Goal: Task Accomplishment & Management: Use online tool/utility

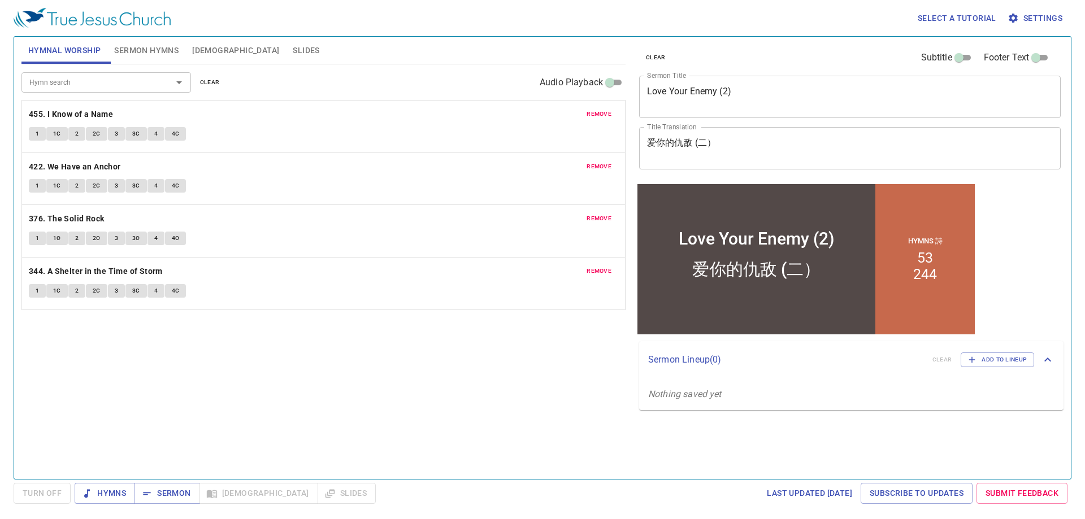
click at [207, 88] on button "clear" at bounding box center [209, 83] width 33 height 14
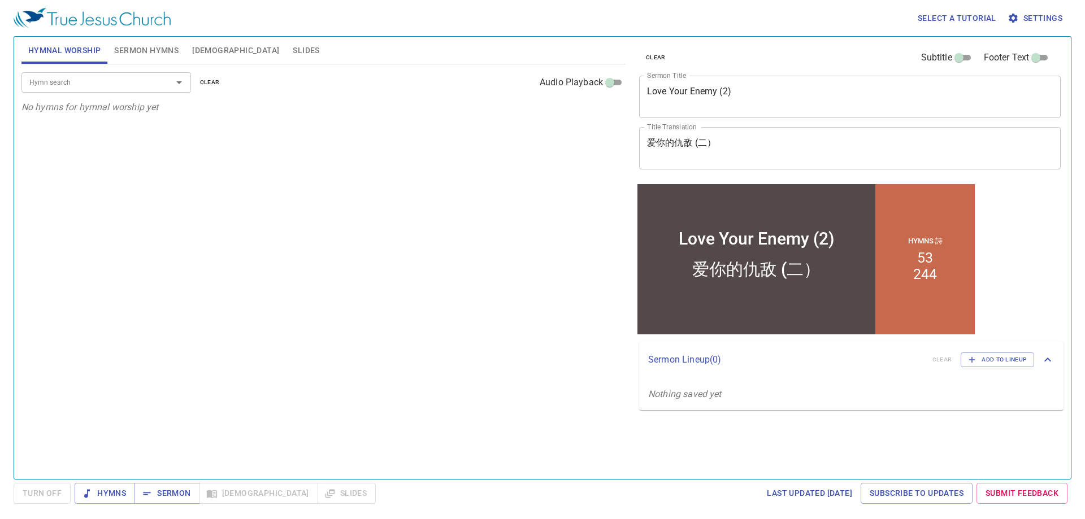
click at [148, 84] on input "Hymn search" at bounding box center [89, 82] width 129 height 13
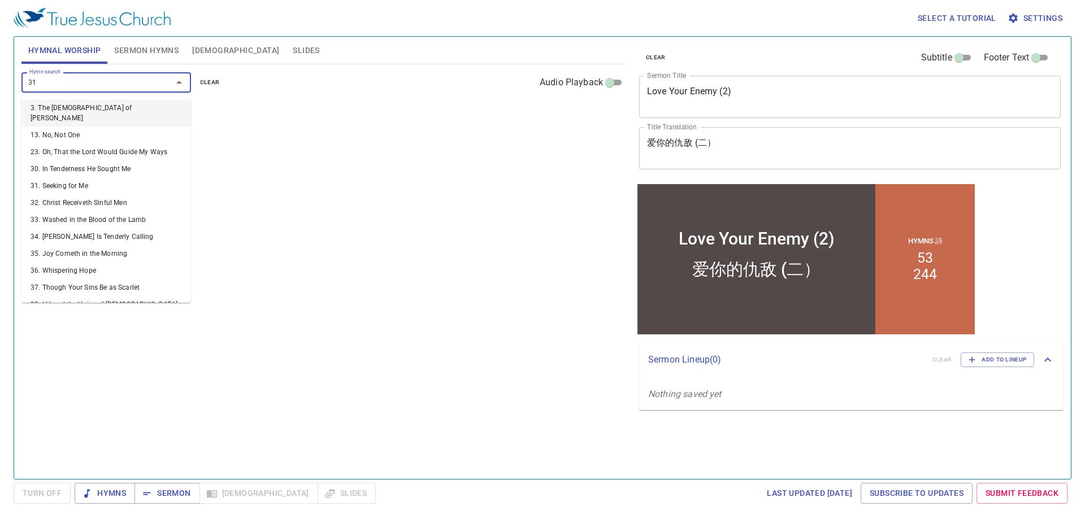
type input "316"
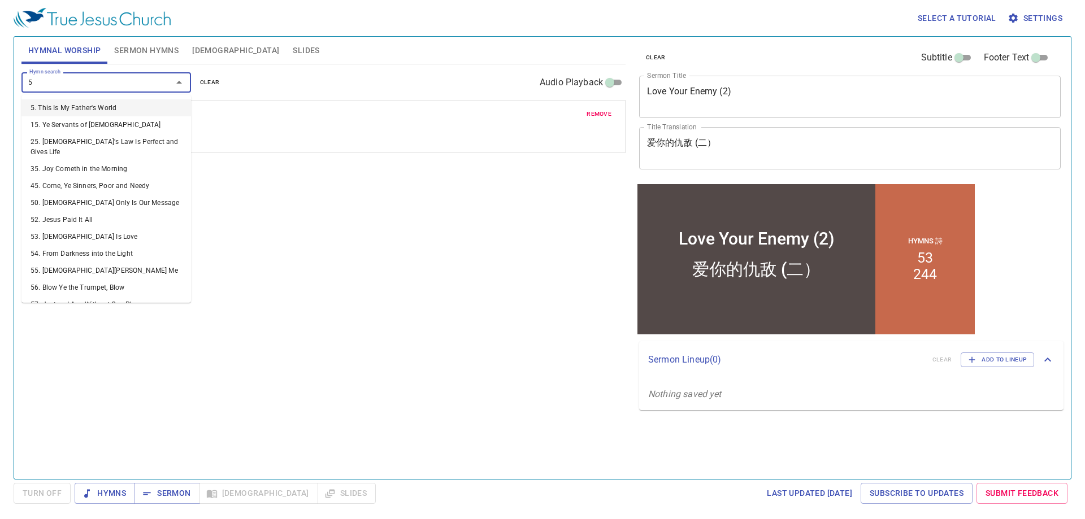
type input "58"
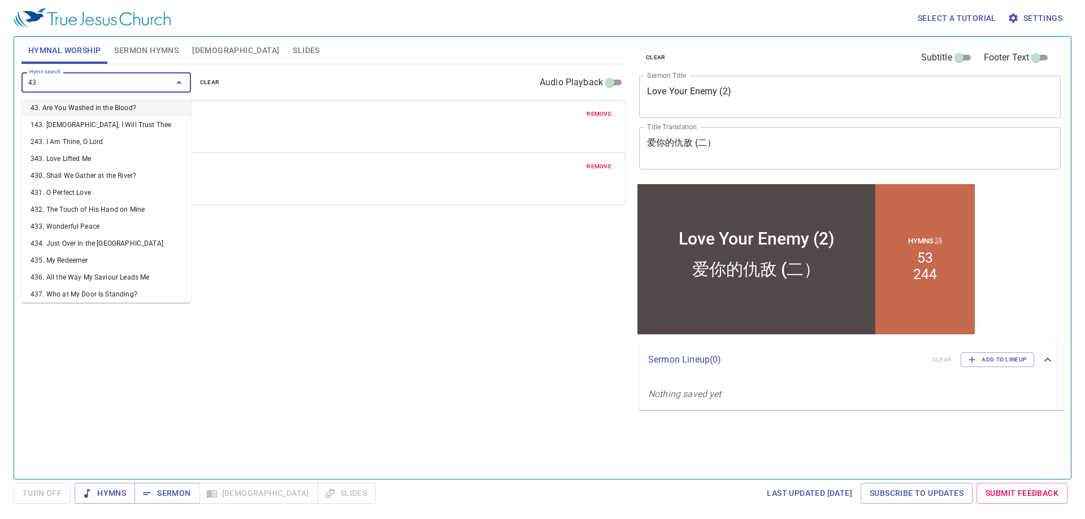
type input "436"
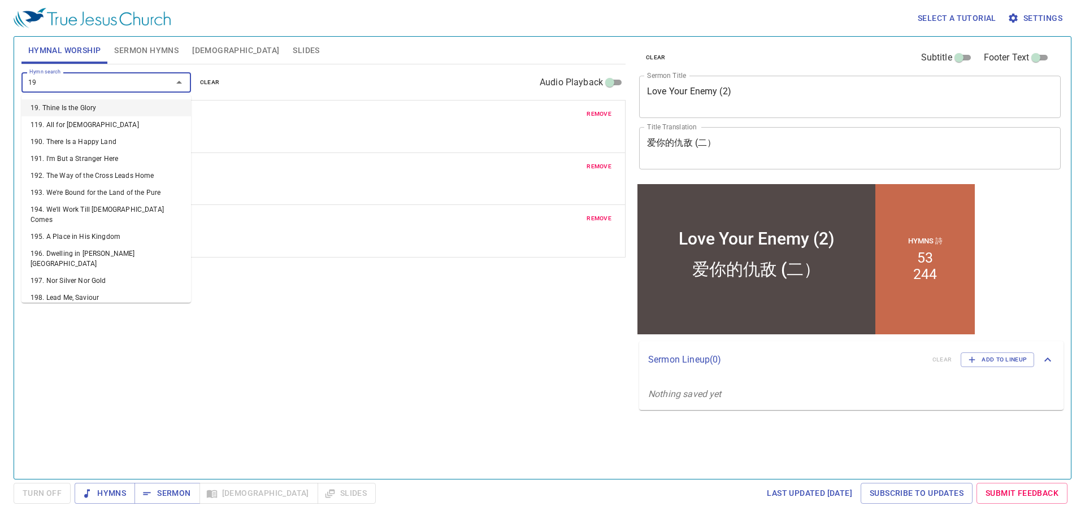
type input "198"
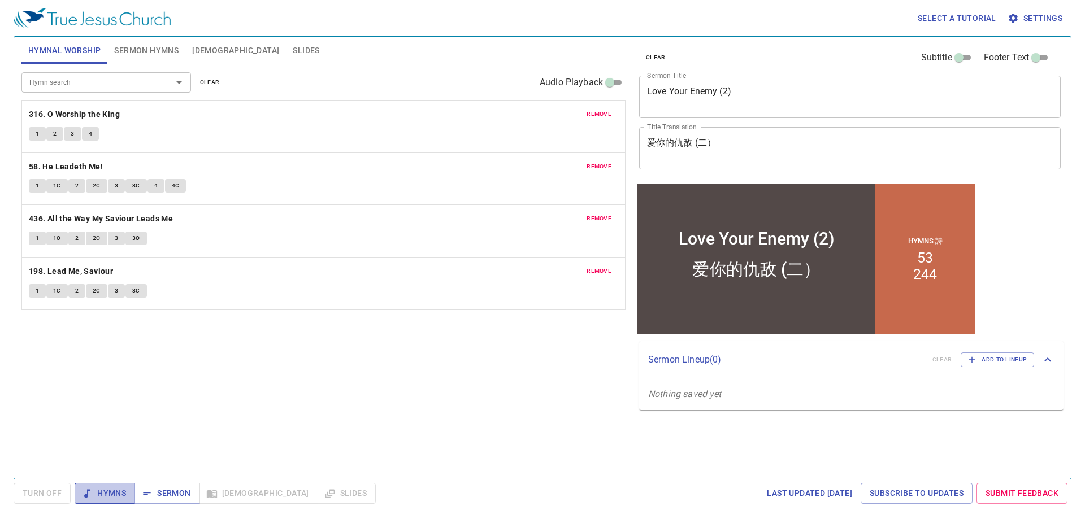
click at [109, 497] on span "Hymns" at bounding box center [105, 494] width 42 height 14
click at [38, 135] on span "1" at bounding box center [37, 134] width 3 height 10
click at [51, 135] on button "2" at bounding box center [54, 134] width 17 height 14
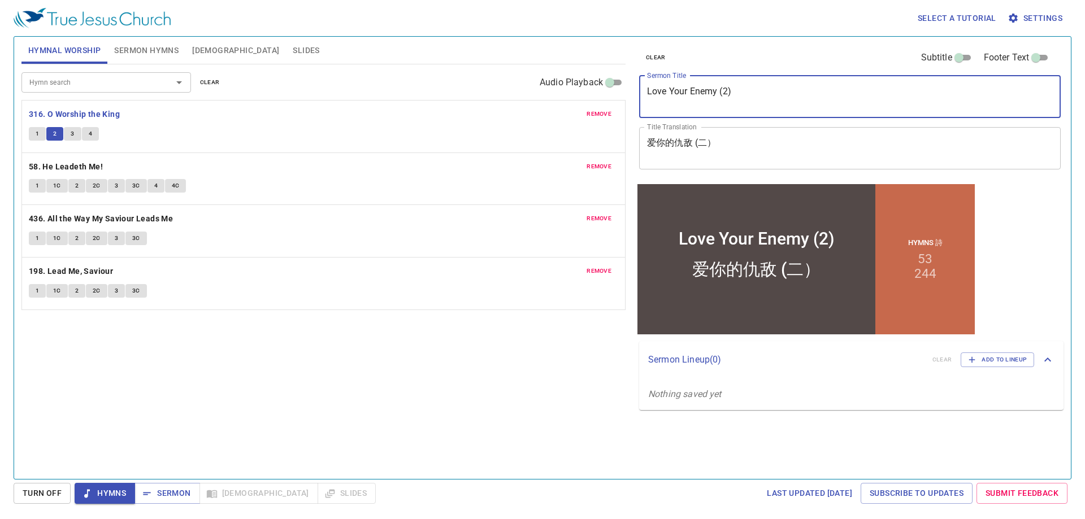
drag, startPoint x: 765, startPoint y: 89, endPoint x: 611, endPoint y: 87, distance: 153.7
click at [611, 87] on div "Hymnal Worship Sermon Hymns Bible Slides Hymn search Hymn search clear Audio Pl…" at bounding box center [542, 253] width 1051 height 443
click at [70, 128] on button "3" at bounding box center [72, 134] width 17 height 14
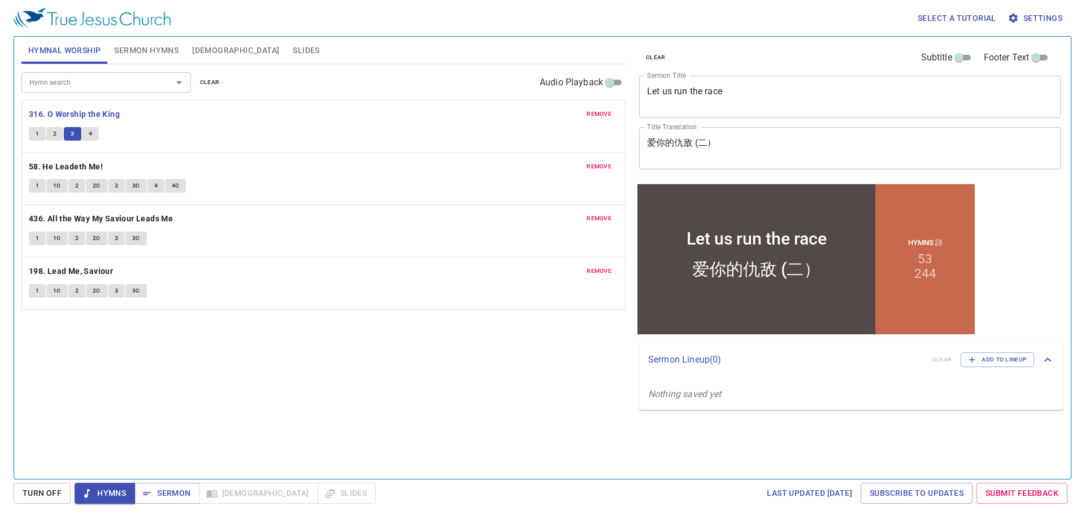
click at [730, 90] on textarea "Let us run the race" at bounding box center [850, 96] width 406 height 21
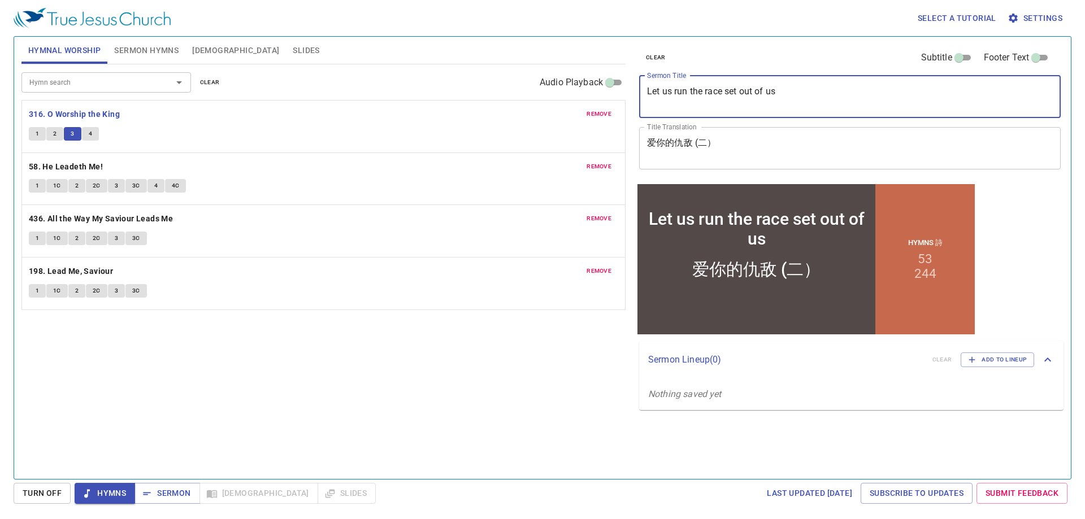
type textarea "Let us run the race set out of us"
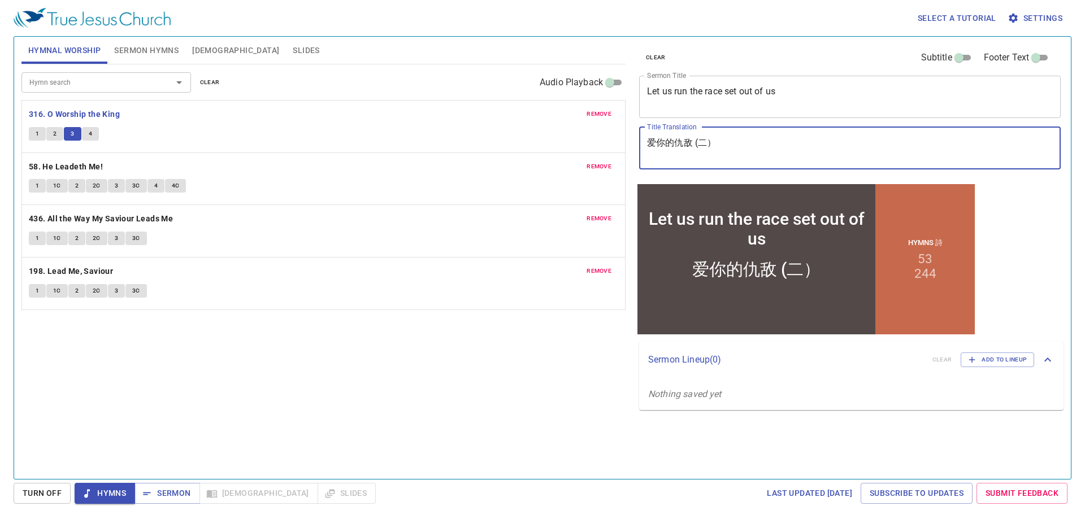
drag, startPoint x: 737, startPoint y: 154, endPoint x: 612, endPoint y: 148, distance: 125.6
click at [612, 148] on div "Hymnal Worship Sermon Hymns Bible Slides Hymn search Hymn search clear Audio Pl…" at bounding box center [542, 253] width 1051 height 443
type textarea "奔那排在"
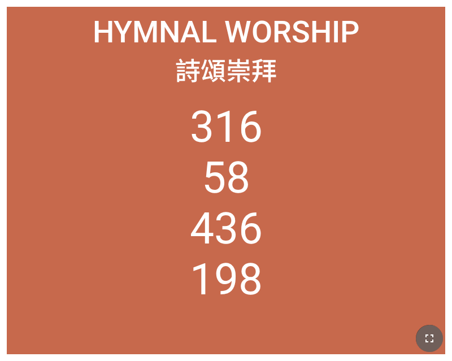
click at [425, 333] on icon "button" at bounding box center [430, 339] width 14 height 14
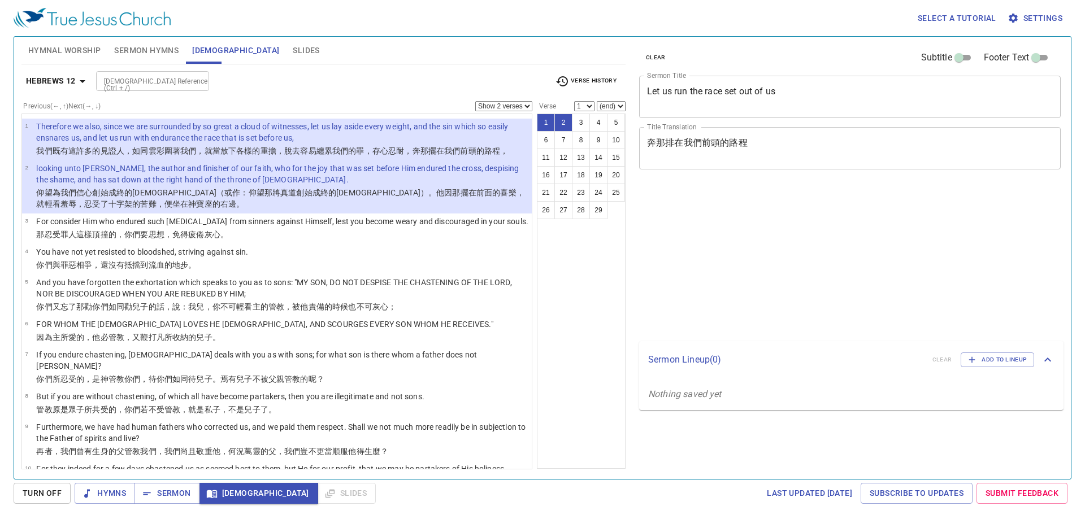
select select "2"
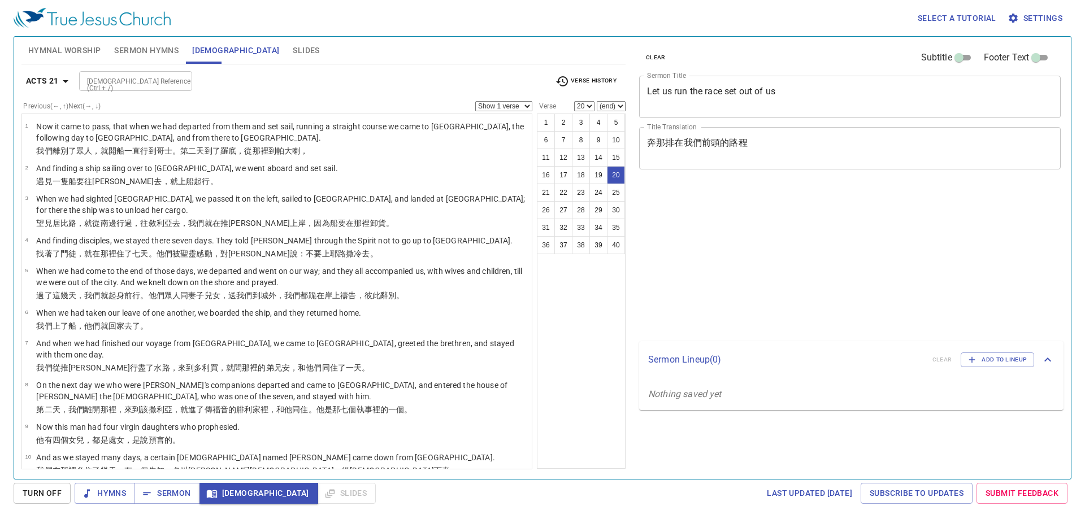
select select "20"
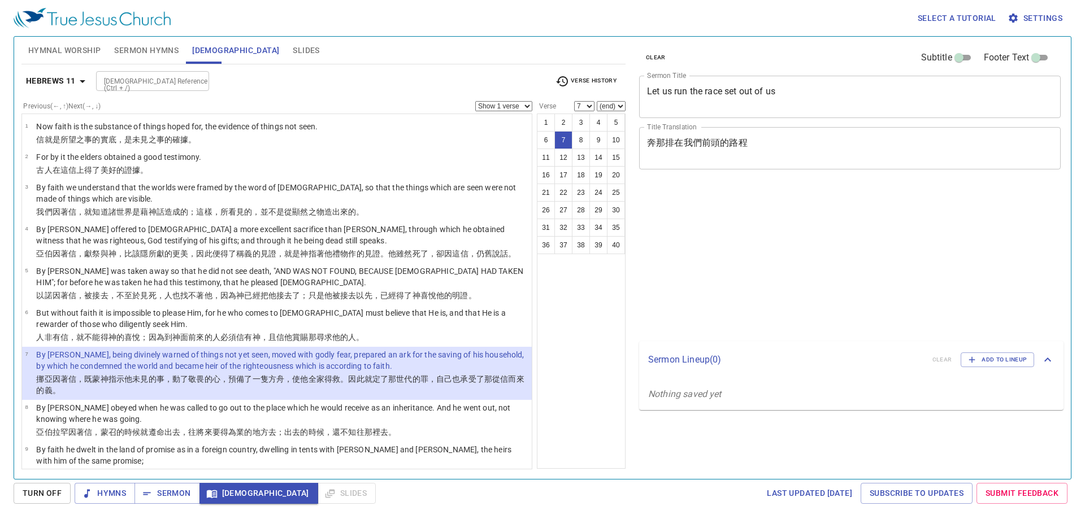
select select "7"
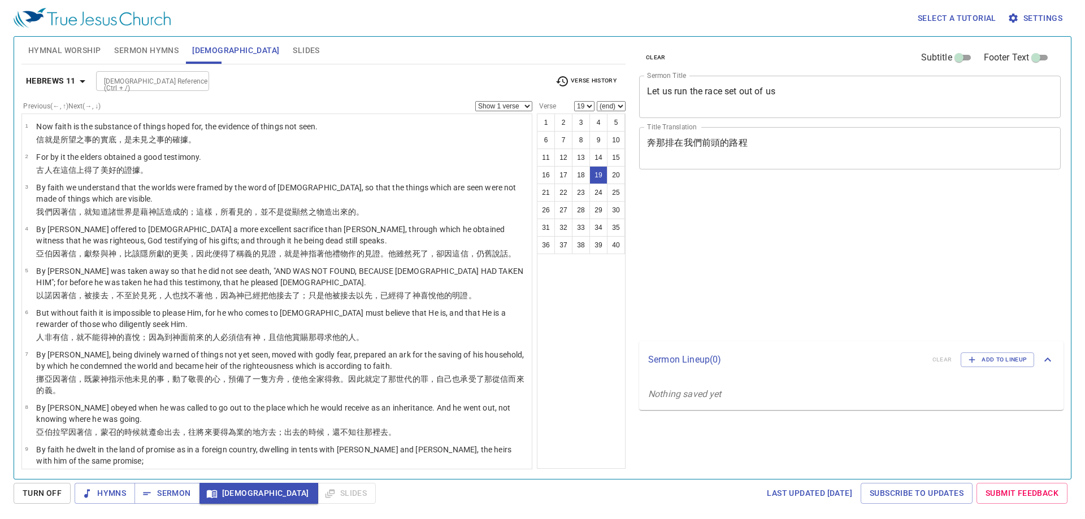
select select "19"
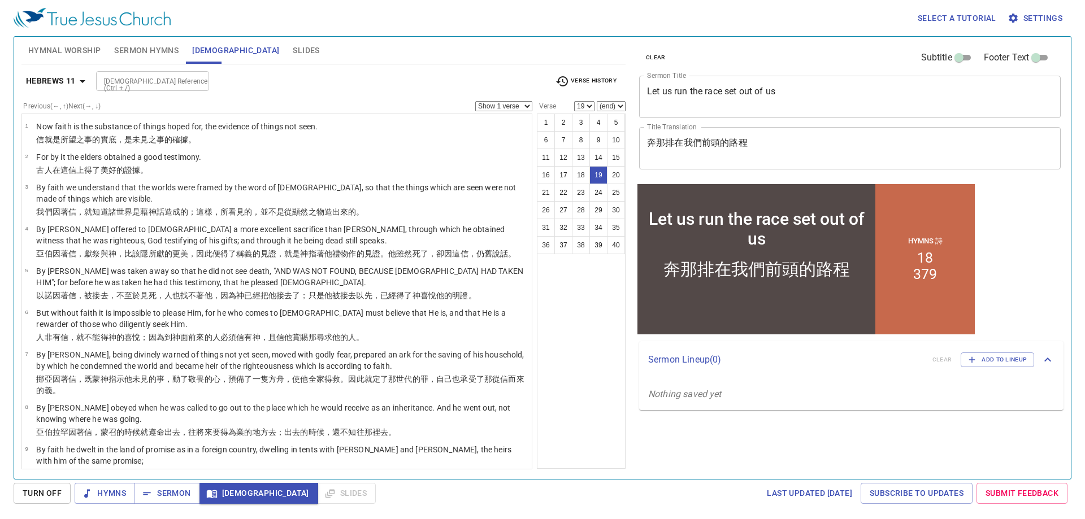
scroll to position [735, 0]
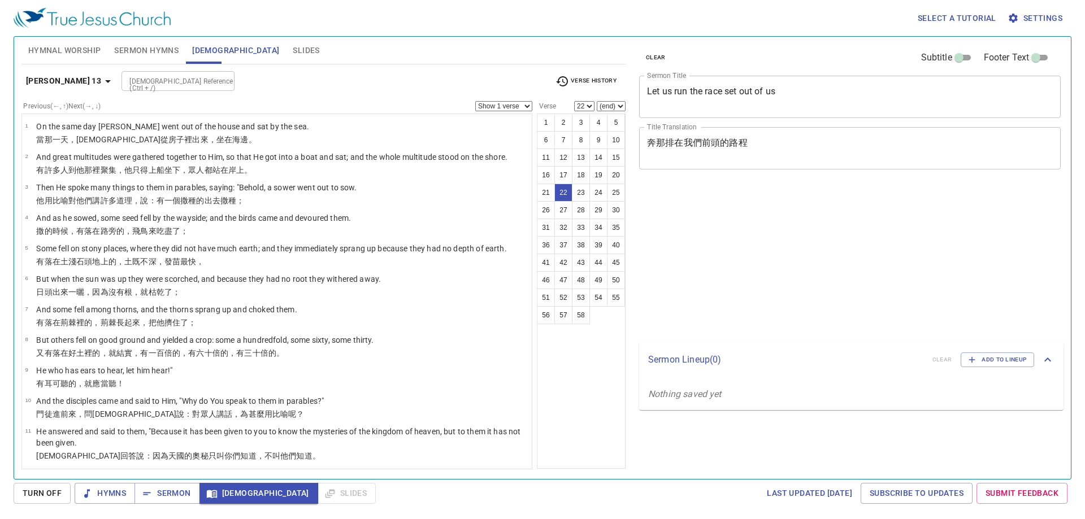
select select "22"
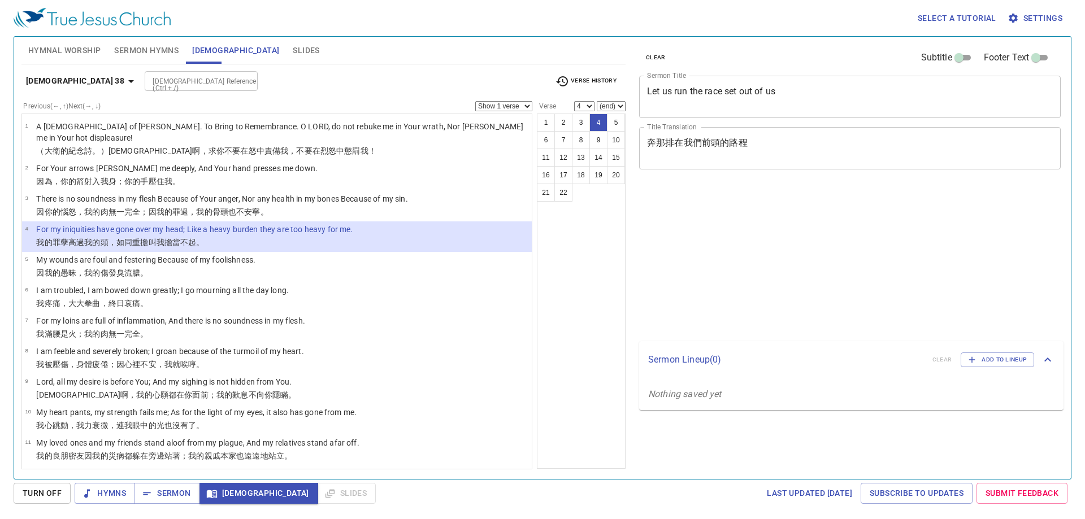
select select "4"
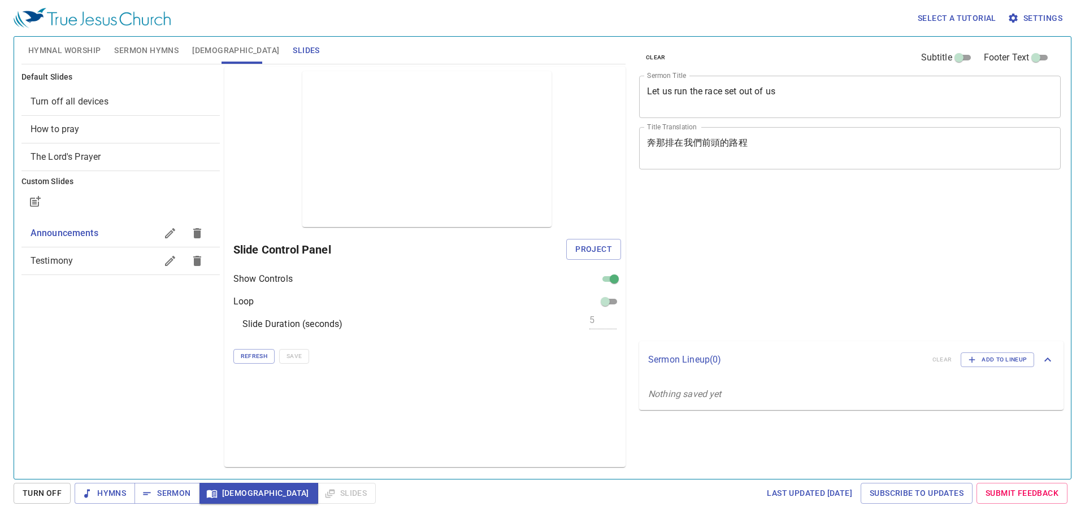
select select "16"
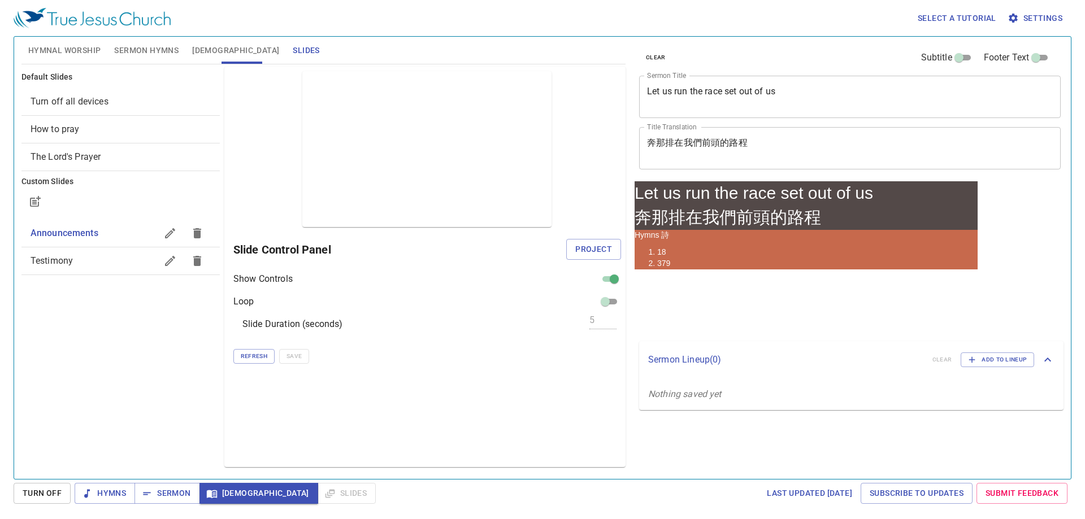
click at [205, 47] on span "Bible" at bounding box center [235, 51] width 87 height 14
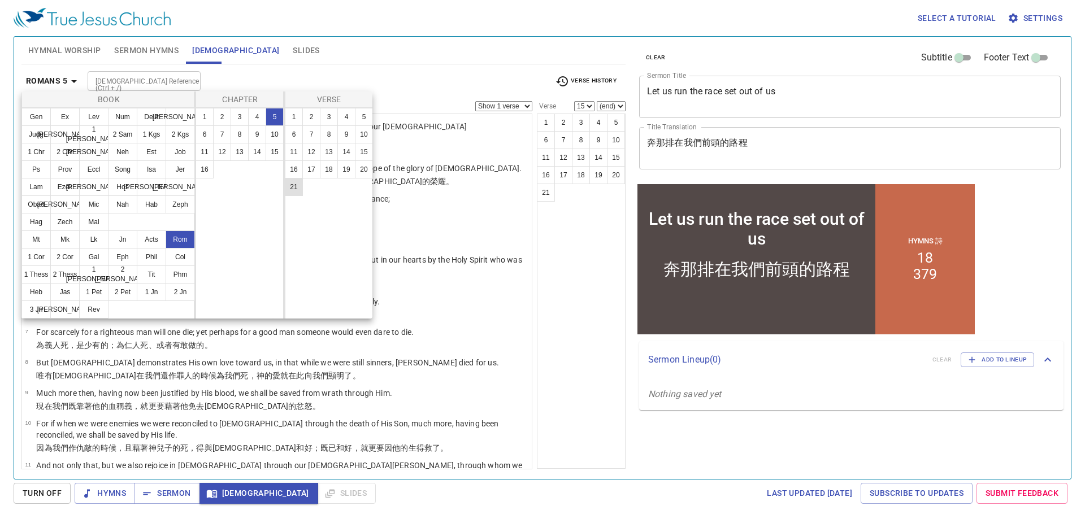
click at [331, 118] on button "3" at bounding box center [329, 117] width 18 height 18
click at [328, 117] on button "3" at bounding box center [329, 117] width 18 height 18
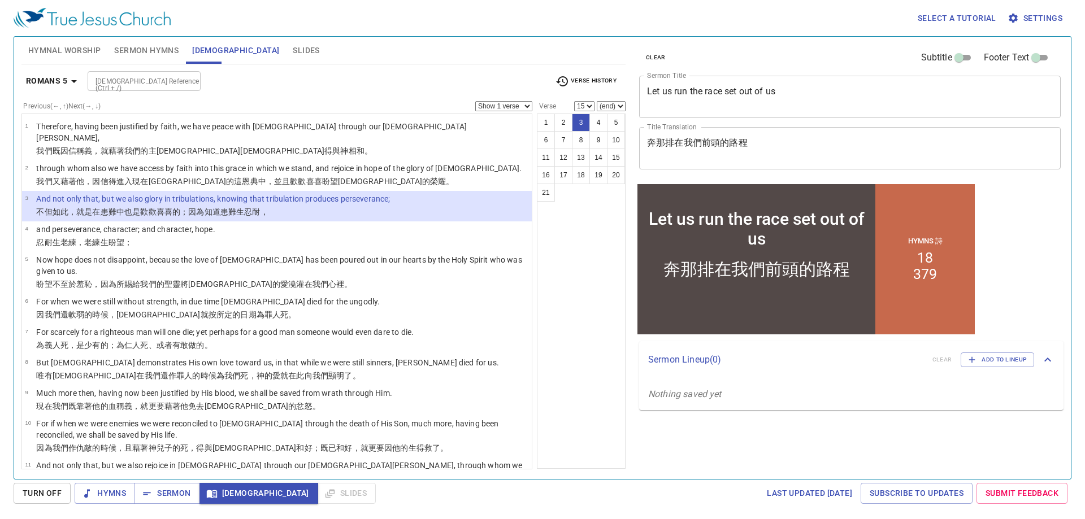
select select "3"
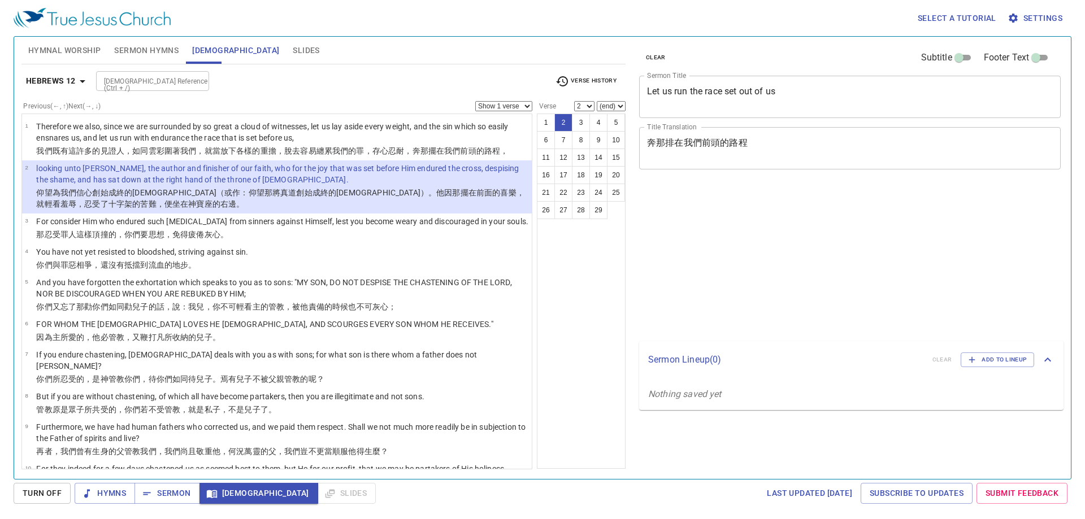
select select "2"
